Goal: Information Seeking & Learning: Learn about a topic

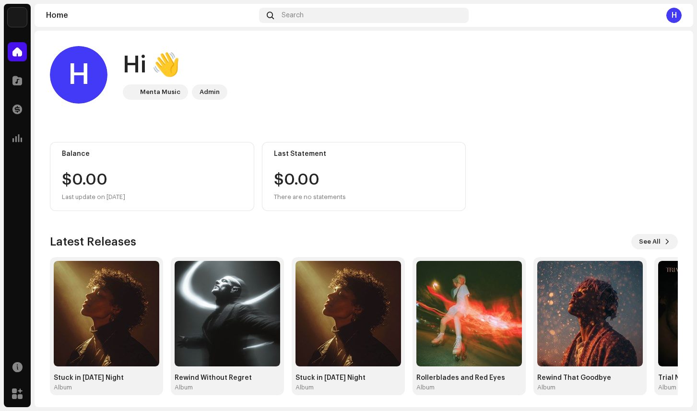
click at [7, 79] on div "Catalog" at bounding box center [17, 80] width 27 height 27
click at [16, 81] on span at bounding box center [17, 81] width 10 height 8
click at [13, 74] on div at bounding box center [17, 80] width 19 height 19
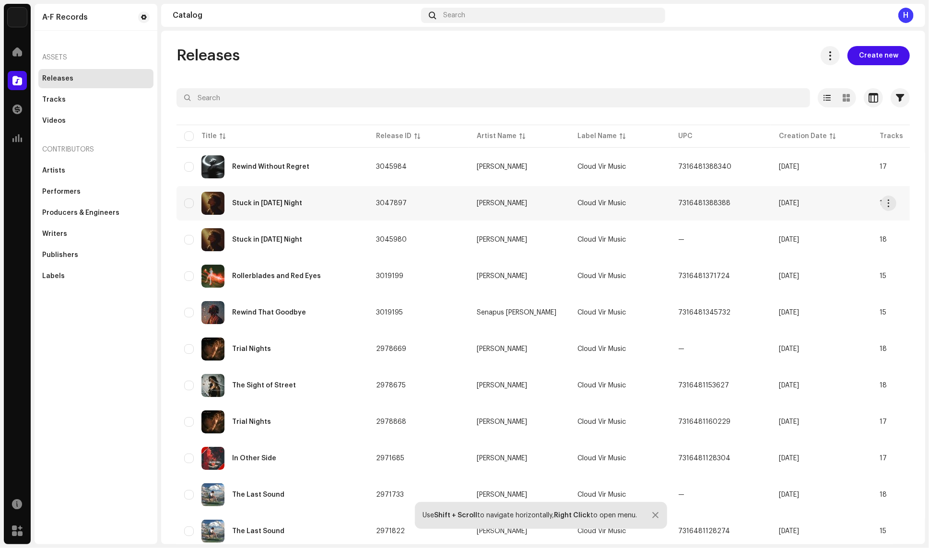
click at [313, 195] on div "Stuck in [DATE] Night" at bounding box center [272, 203] width 177 height 23
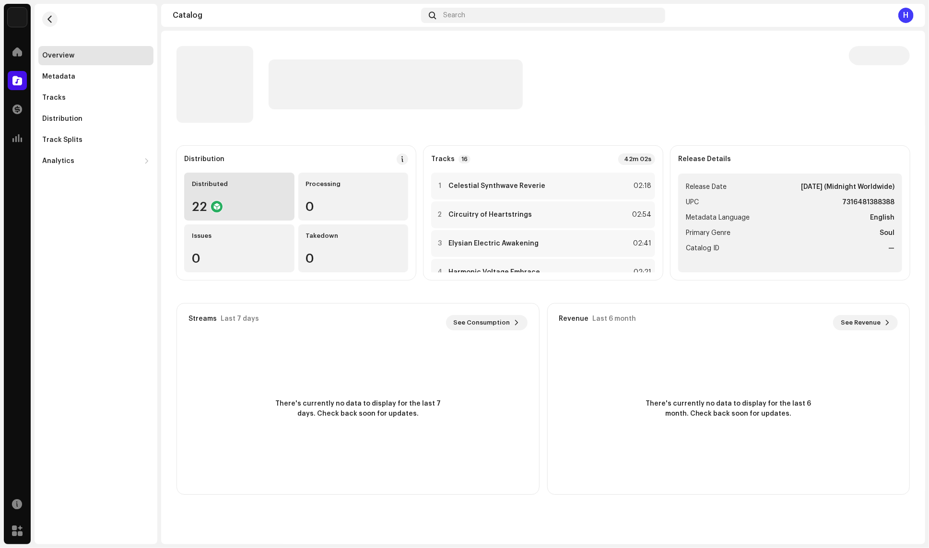
click at [251, 201] on div "22" at bounding box center [239, 206] width 95 height 12
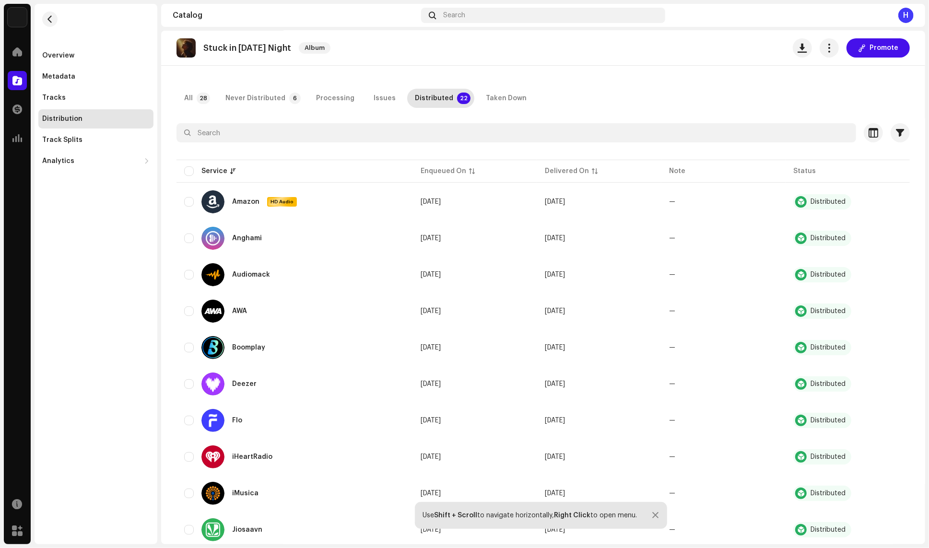
scroll to position [33, 0]
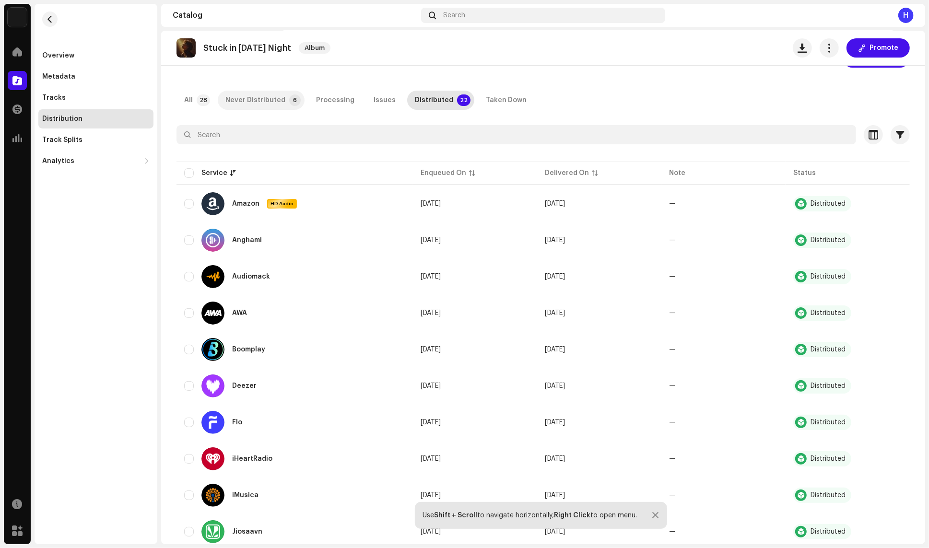
click at [252, 95] on div "Never Distributed" at bounding box center [255, 100] width 60 height 19
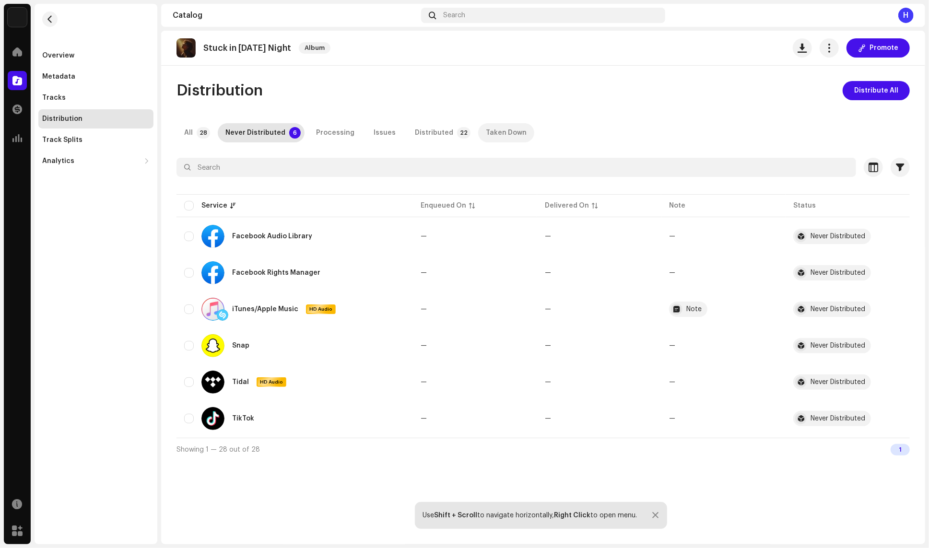
click at [491, 138] on div "Taken Down" at bounding box center [506, 132] width 41 height 19
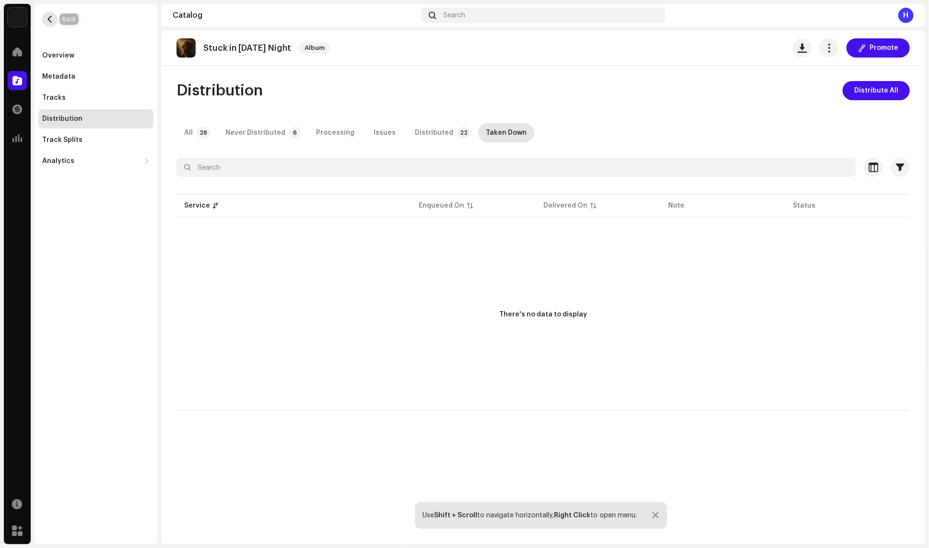
click at [53, 20] on span "button" at bounding box center [50, 19] width 7 height 8
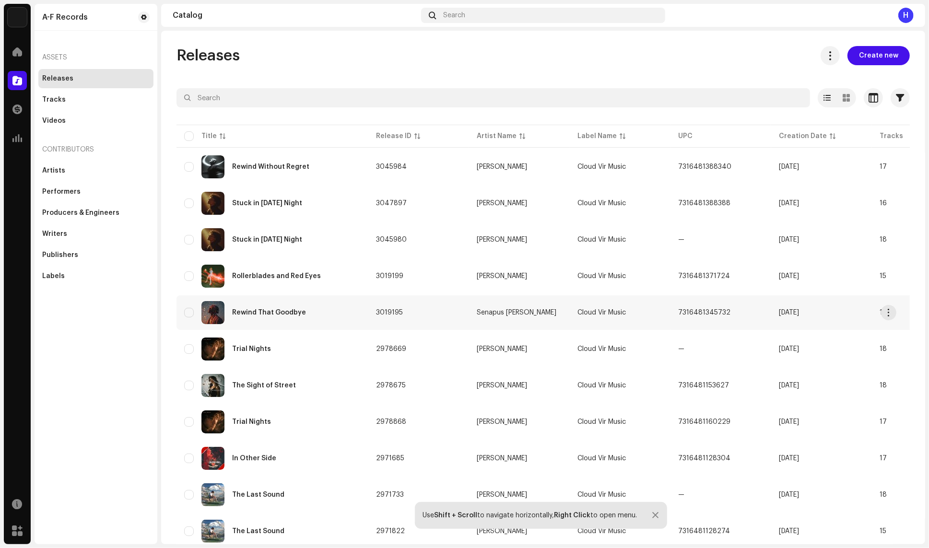
click at [279, 303] on div "Rewind That Goodbye" at bounding box center [272, 312] width 177 height 23
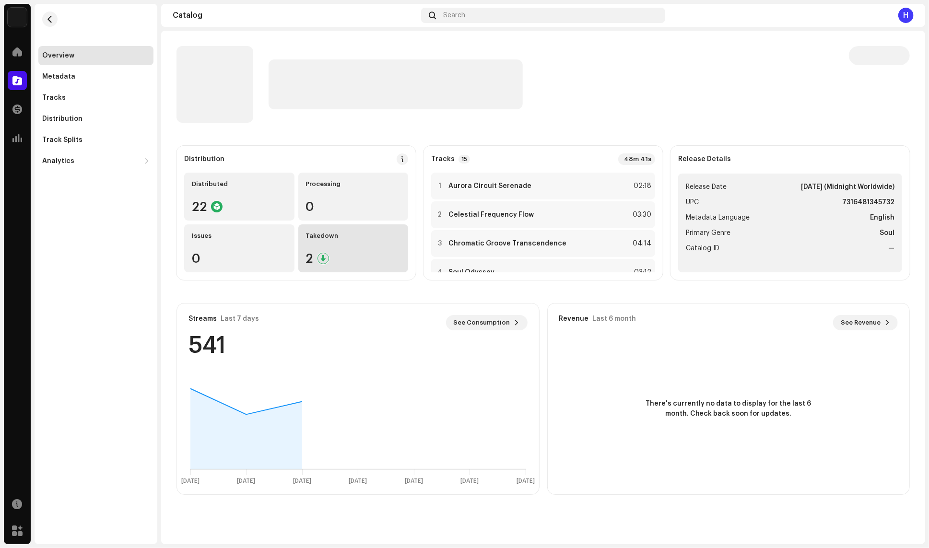
click at [337, 251] on div "Takedown 2" at bounding box center [353, 248] width 110 height 48
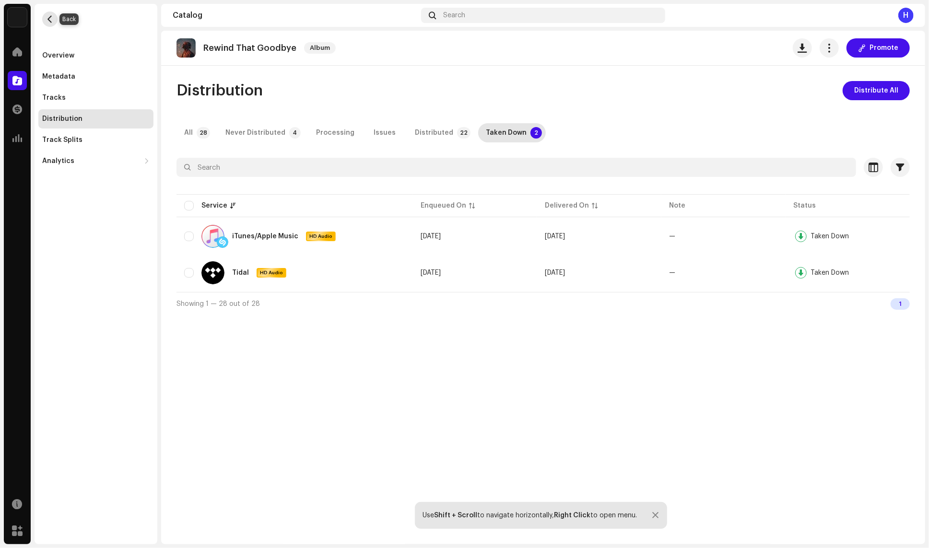
click at [50, 19] on span "button" at bounding box center [50, 19] width 7 height 8
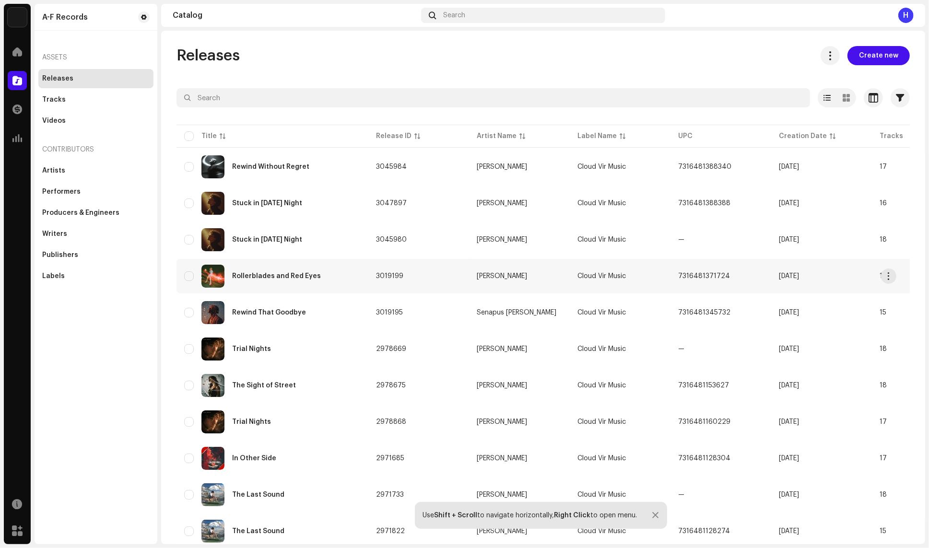
click at [263, 273] on div "Rollerblades and Red Eyes" at bounding box center [276, 276] width 89 height 7
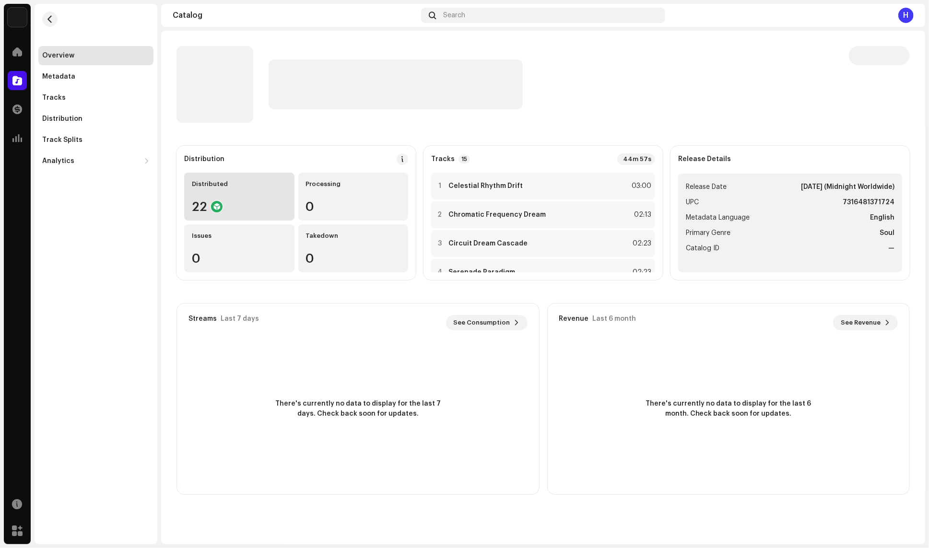
click at [258, 202] on div "22" at bounding box center [239, 206] width 95 height 12
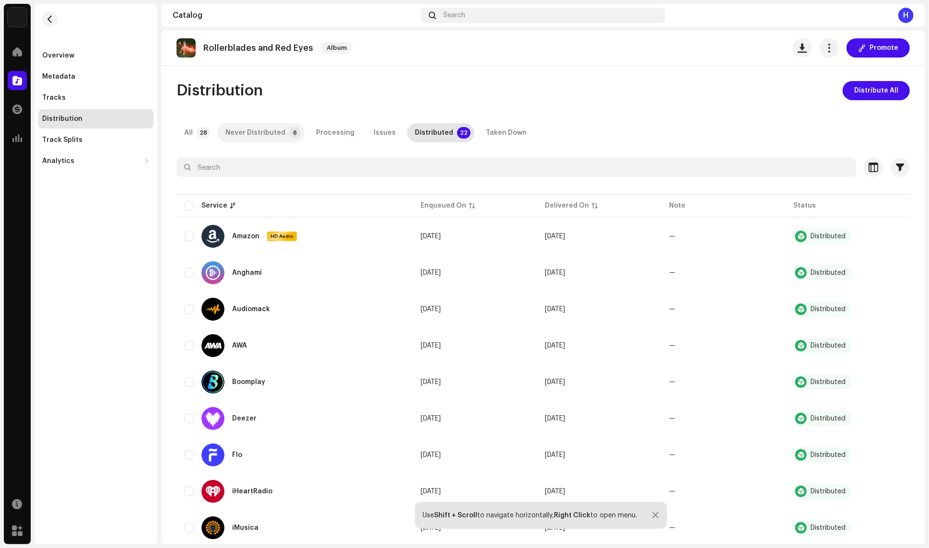
click at [253, 137] on div "Never Distributed" at bounding box center [255, 132] width 60 height 19
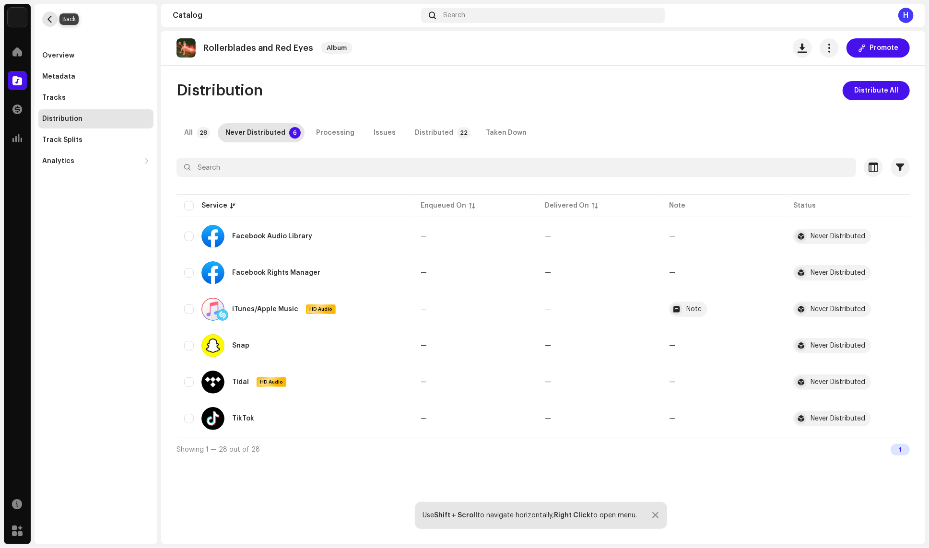
click at [47, 25] on button "button" at bounding box center [49, 19] width 15 height 15
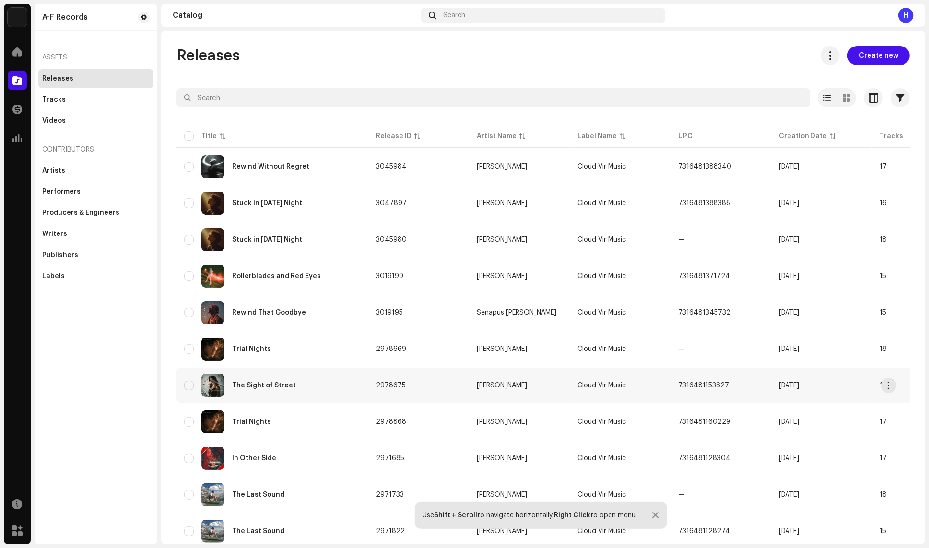
click at [336, 372] on td "The Sight of Street" at bounding box center [273, 385] width 192 height 35
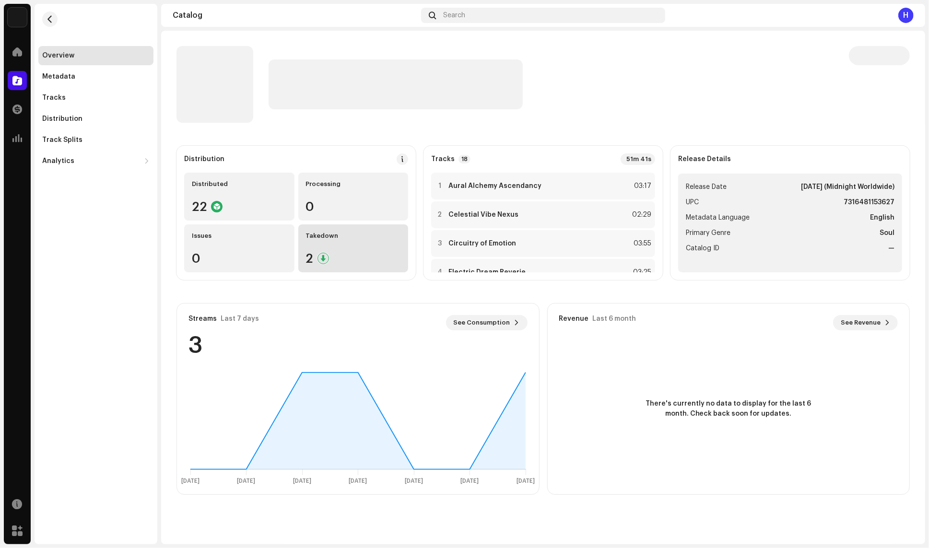
click at [383, 241] on div "Takedown 2" at bounding box center [353, 248] width 110 height 48
